Goal: Subscribe to service/newsletter

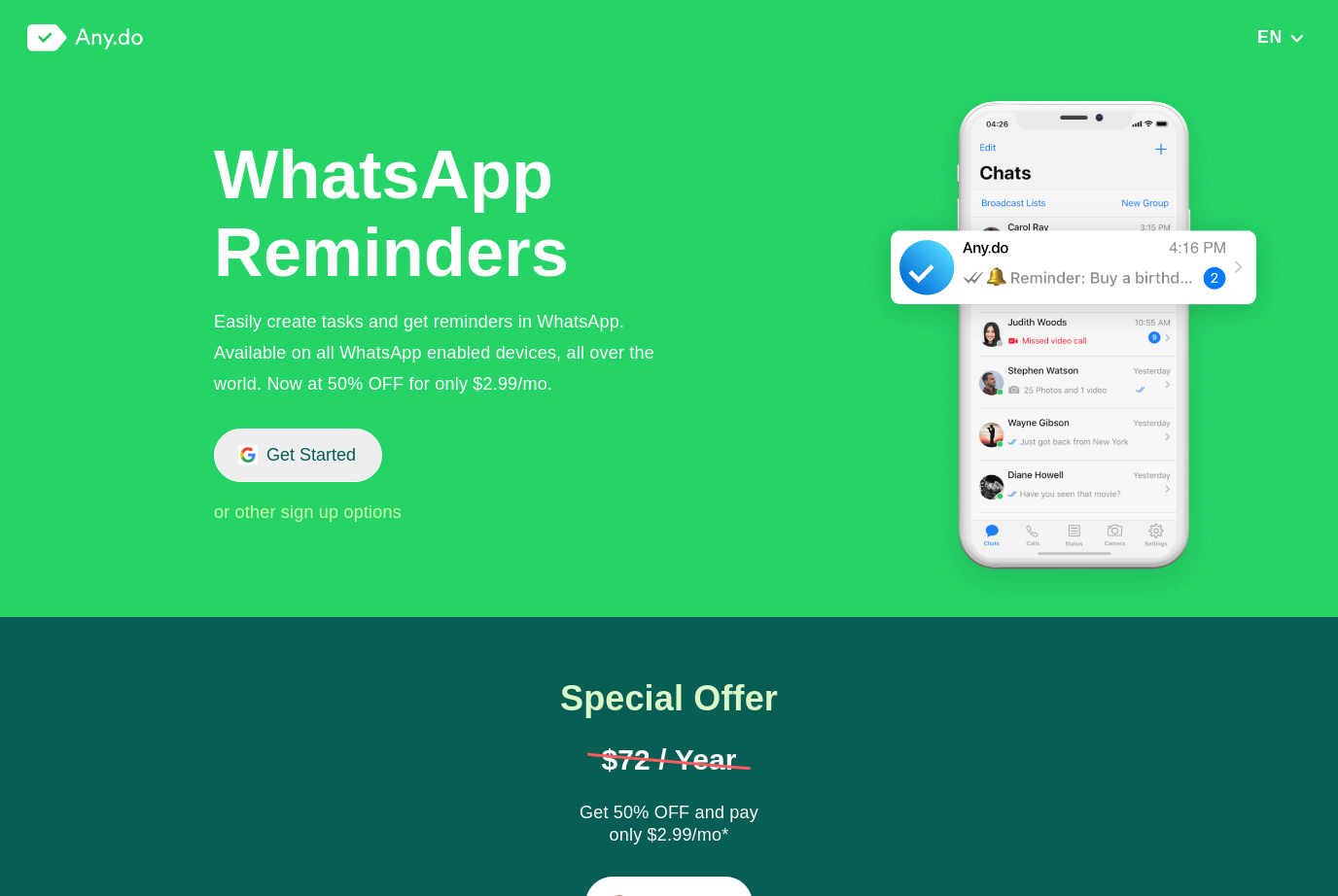
click at [265, 465] on button "Get Started" at bounding box center [297, 456] width 169 height 54
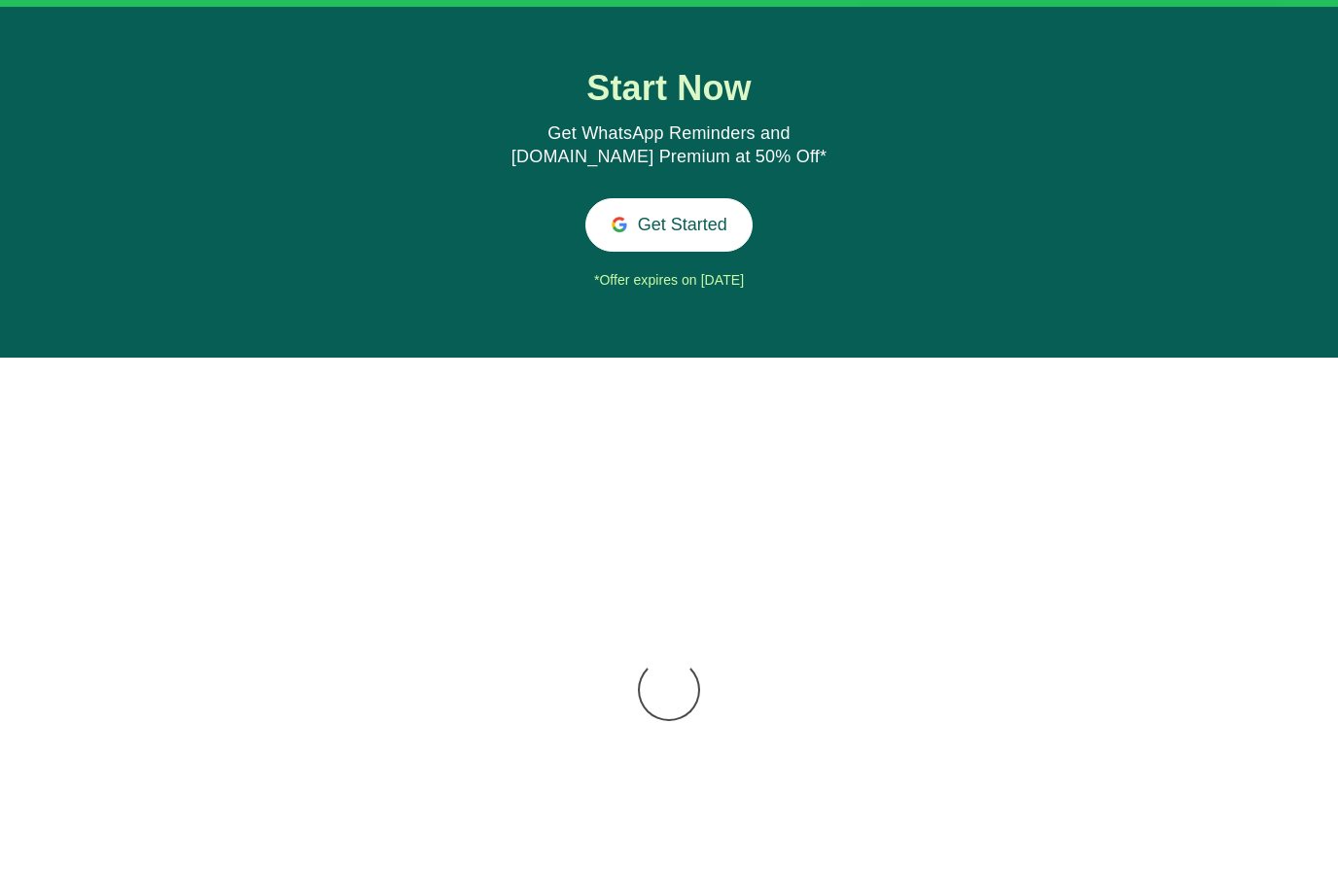
scroll to position [2291, 0]
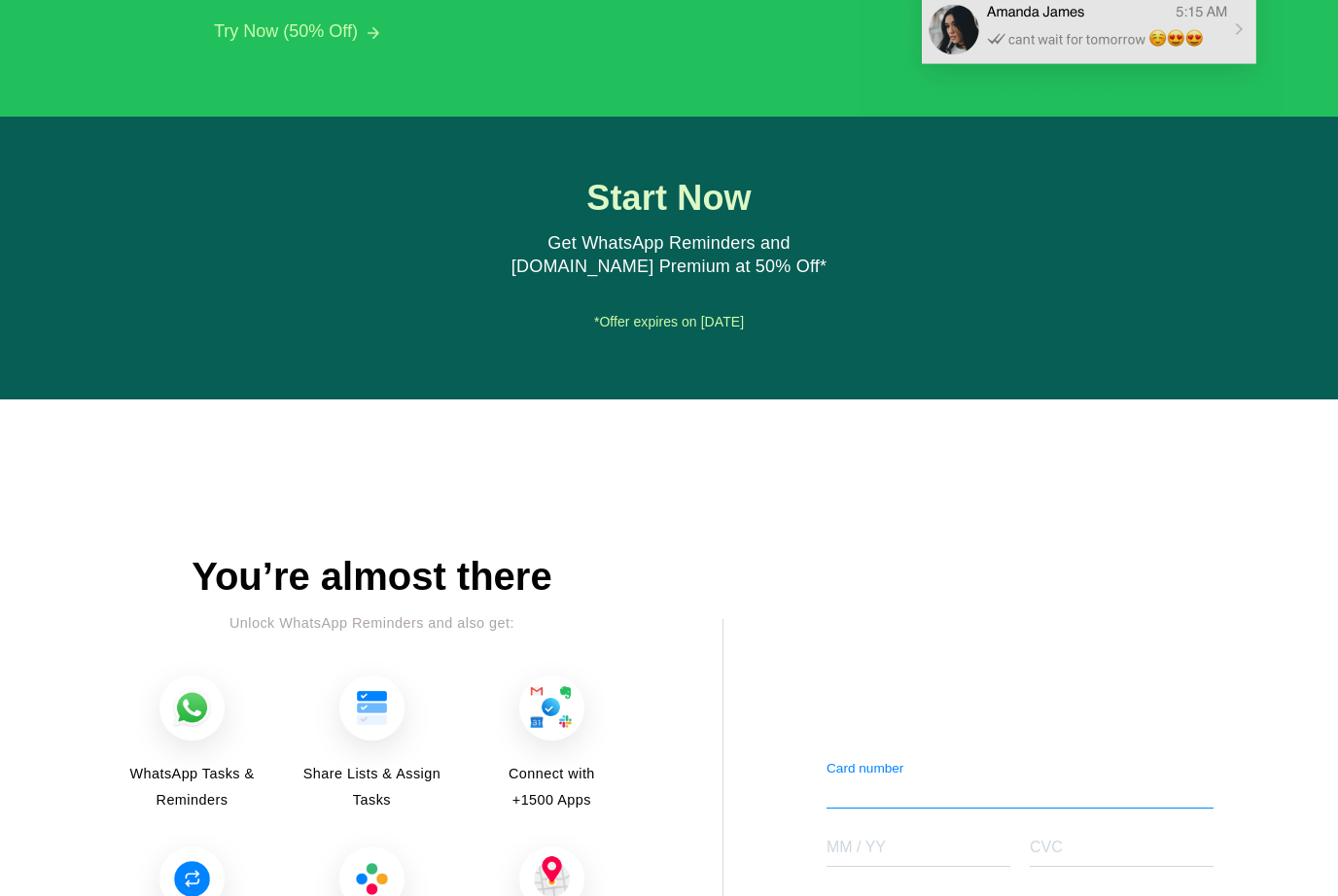
scroll to position [2132, 0]
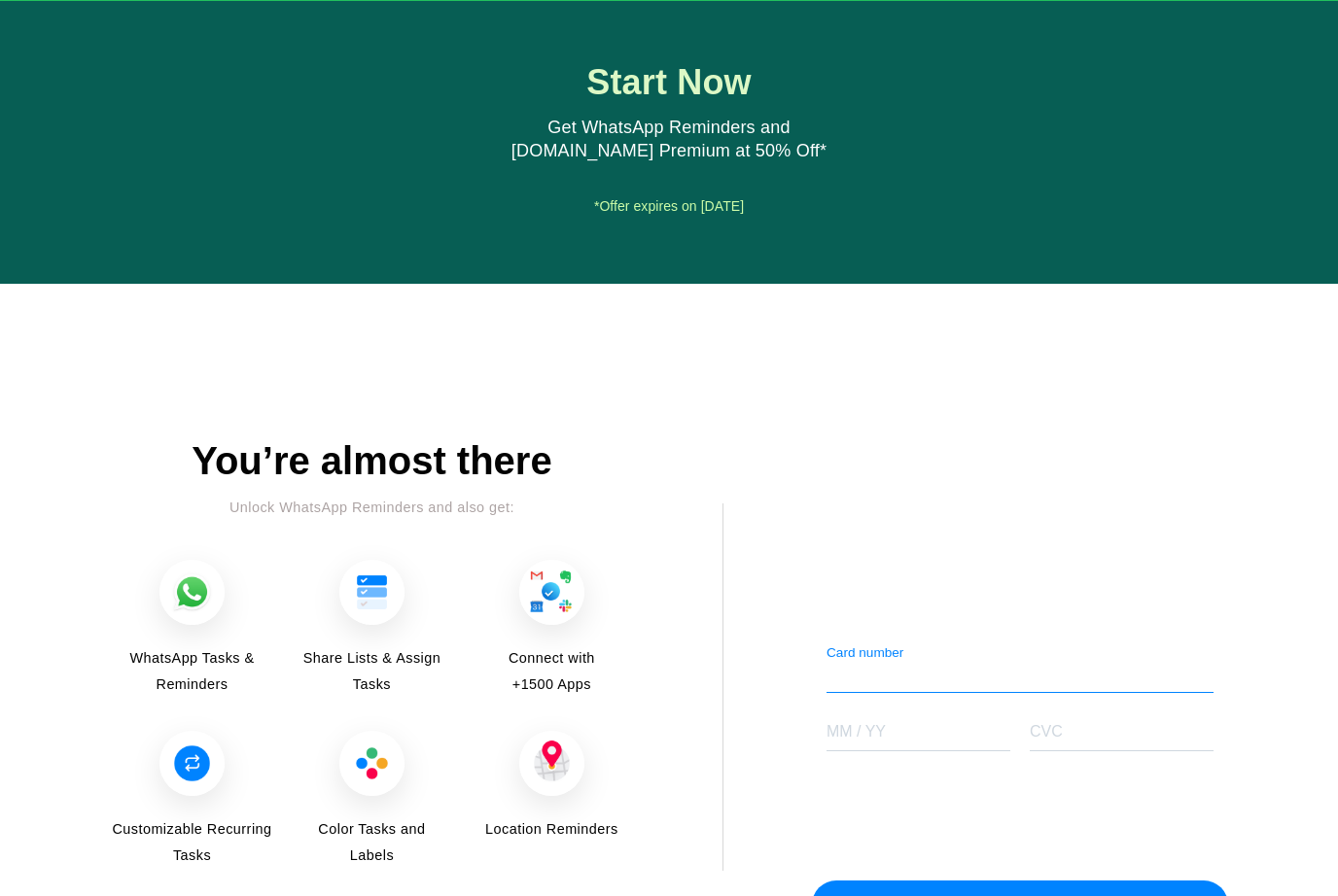
click at [1124, 646] on div "Card number" at bounding box center [1020, 670] width 387 height 49
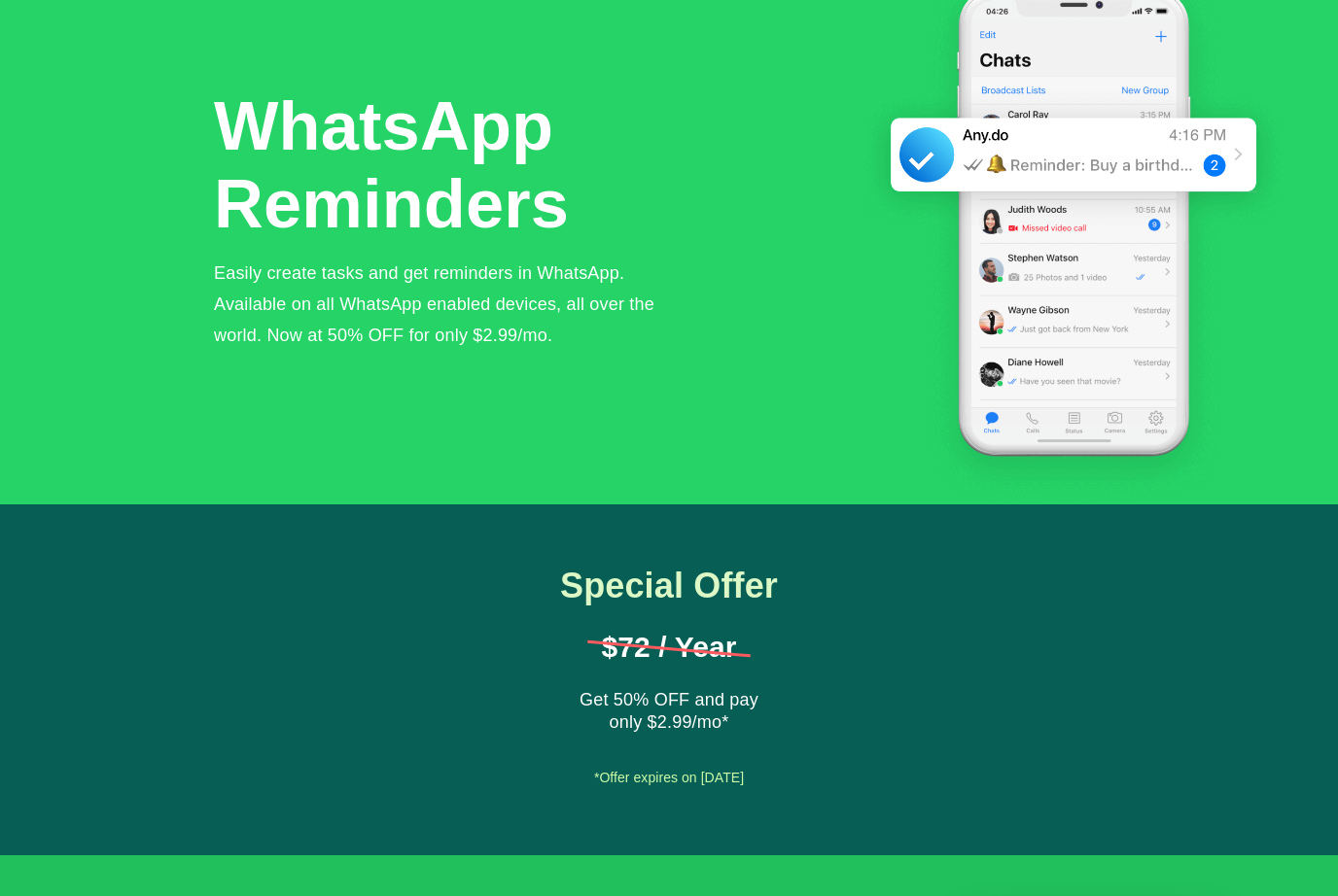
scroll to position [0, 0]
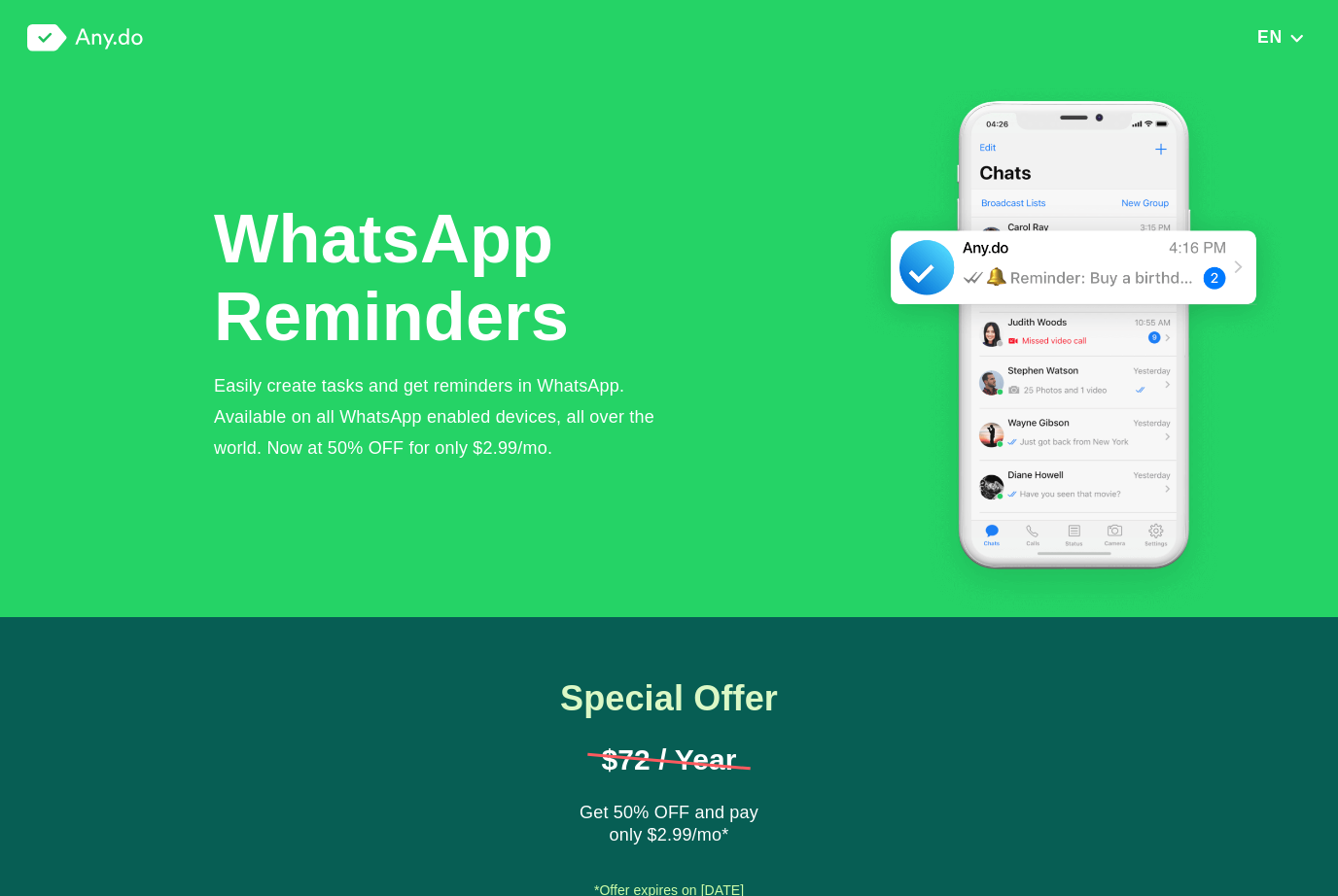
click at [1295, 27] on button "EN" at bounding box center [1280, 36] width 59 height 21
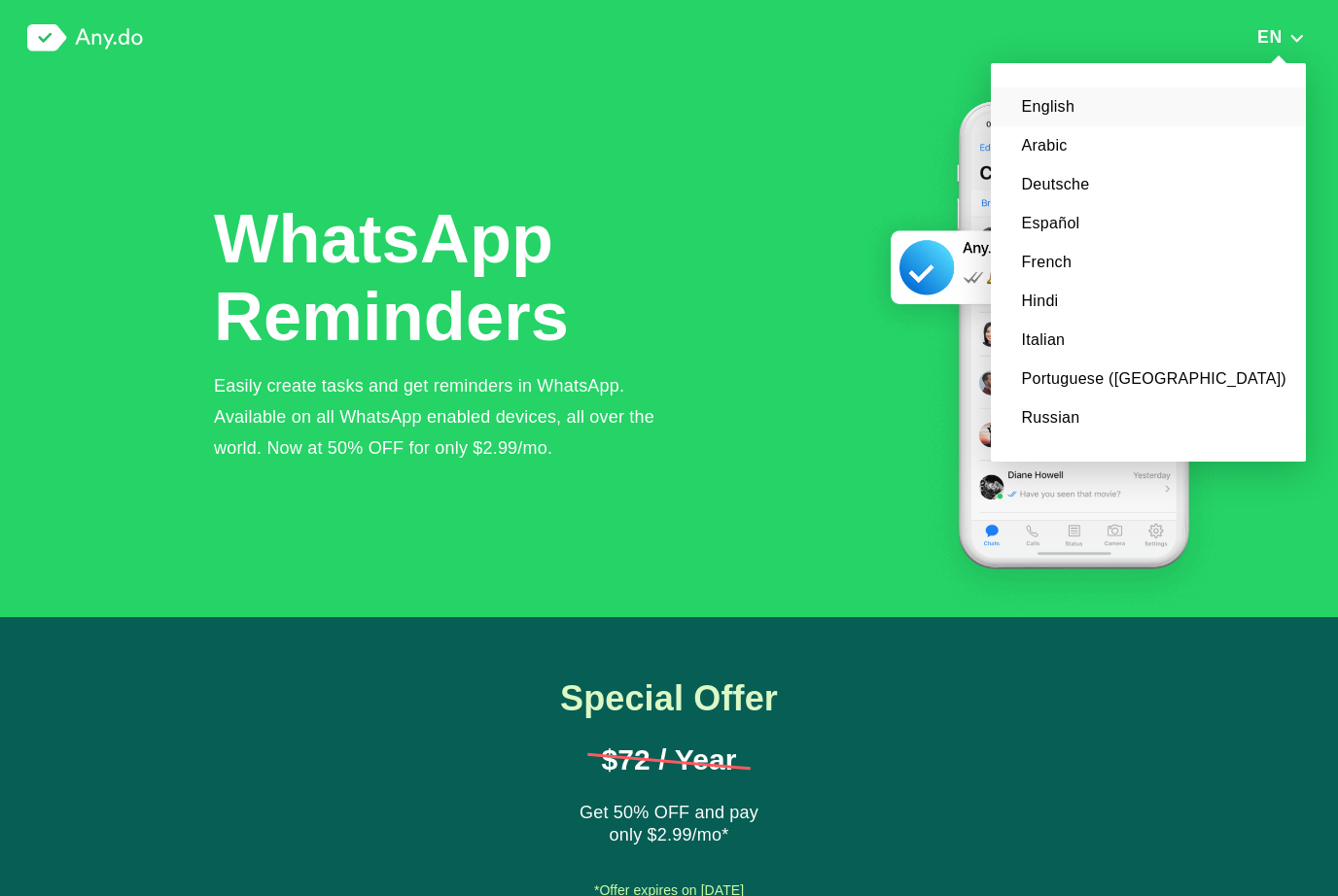
click at [1294, 704] on div "Special Offer $72 / Year Get 50% OFF and pay only $2.99/mo* Get Started *Offer …" at bounding box center [669, 793] width 1338 height 352
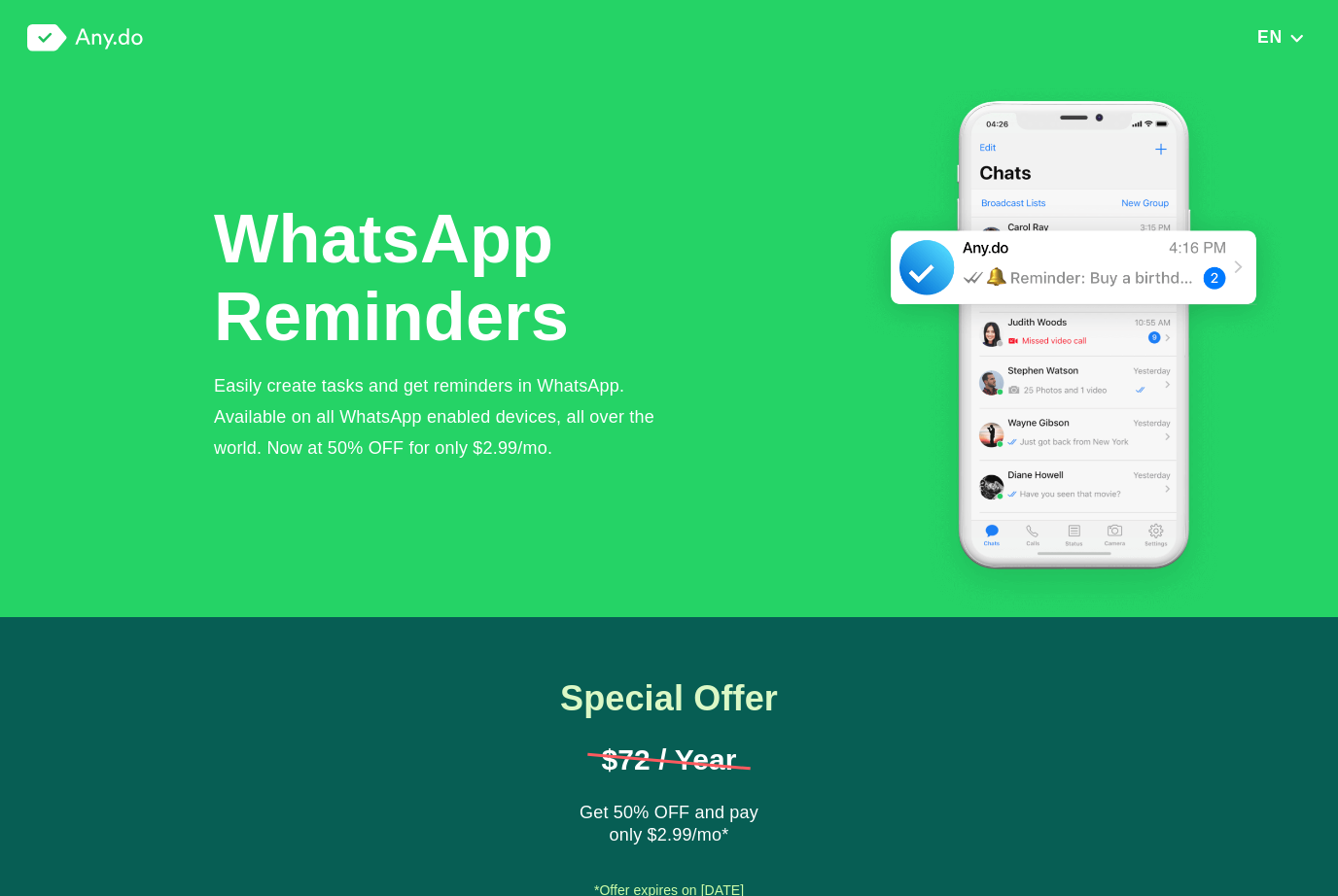
click at [71, 43] on img at bounding box center [85, 37] width 116 height 27
